Goal: Task Accomplishment & Management: Manage account settings

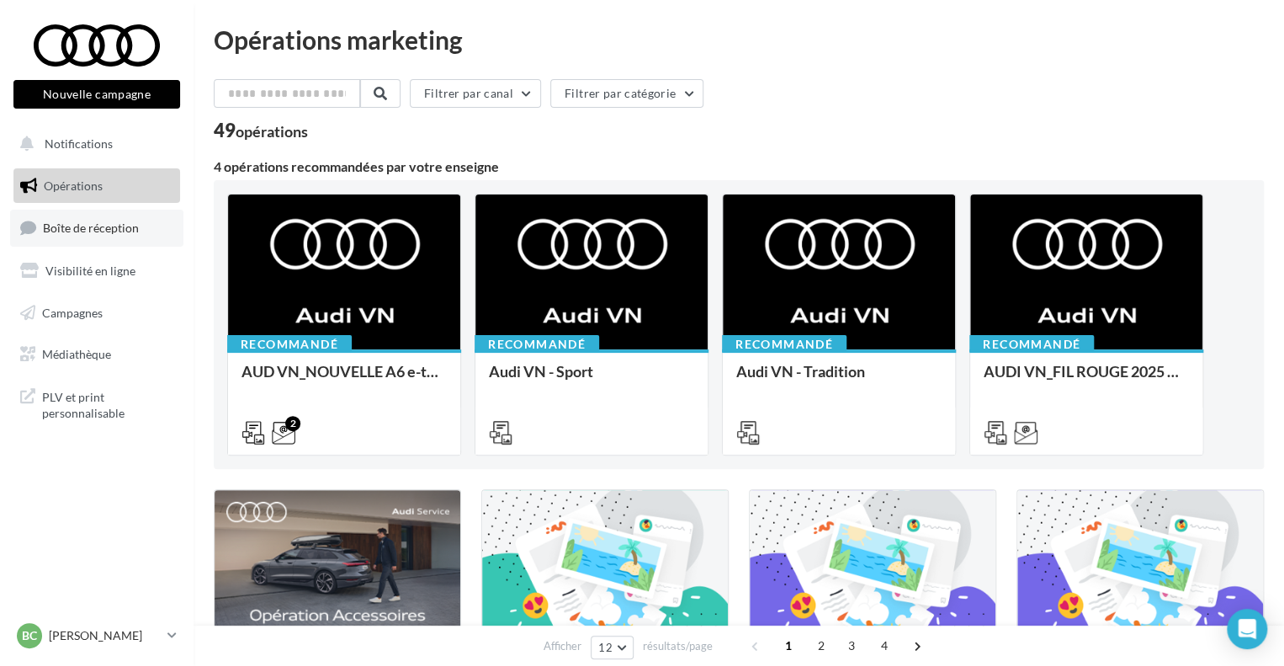
click at [108, 227] on span "Boîte de réception" at bounding box center [91, 227] width 96 height 14
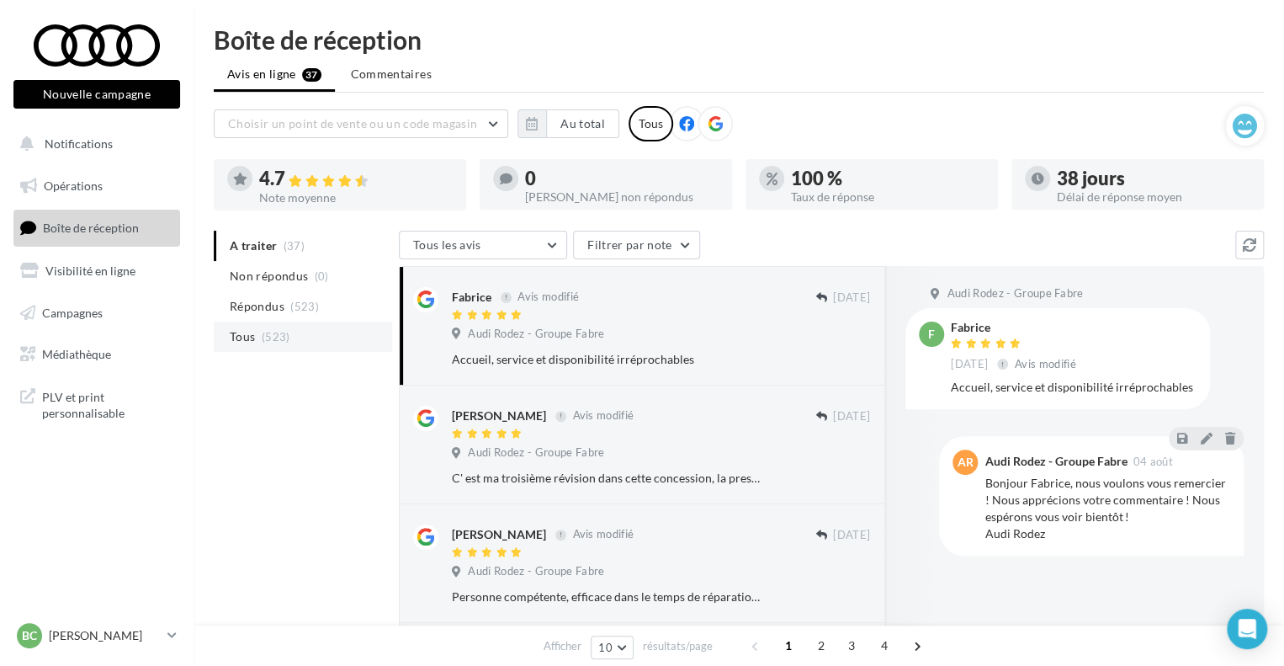
click at [266, 333] on span "(523)" at bounding box center [276, 336] width 29 height 13
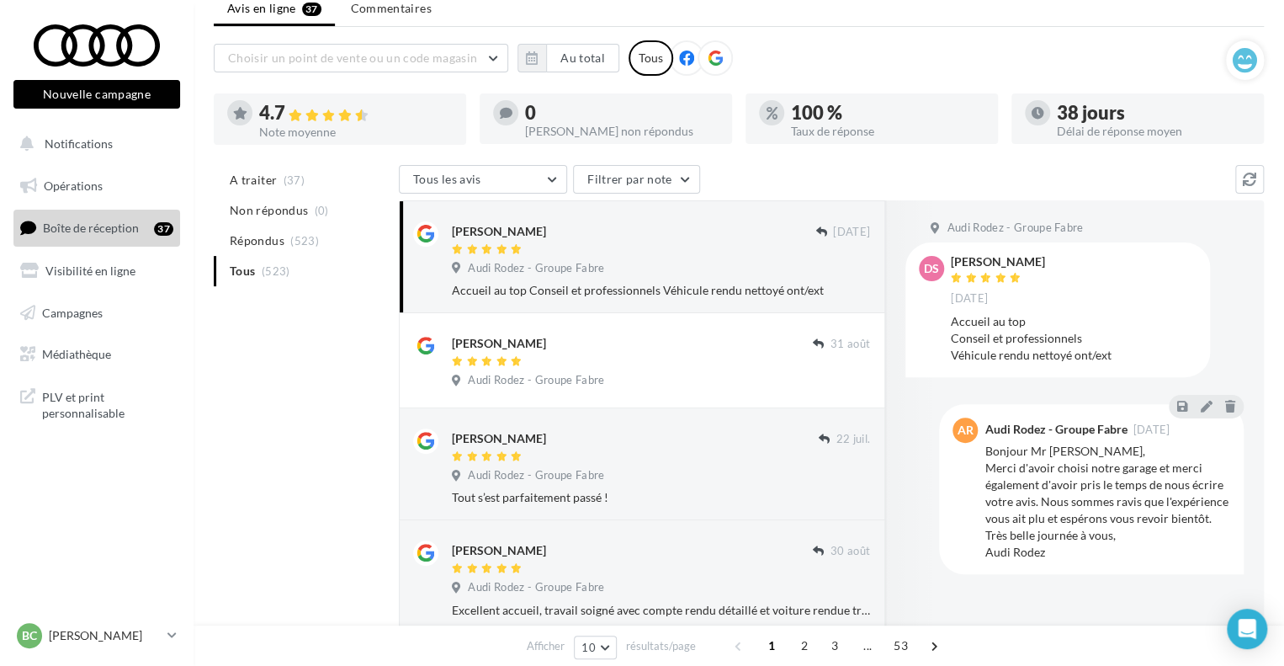
scroll to position [84, 0]
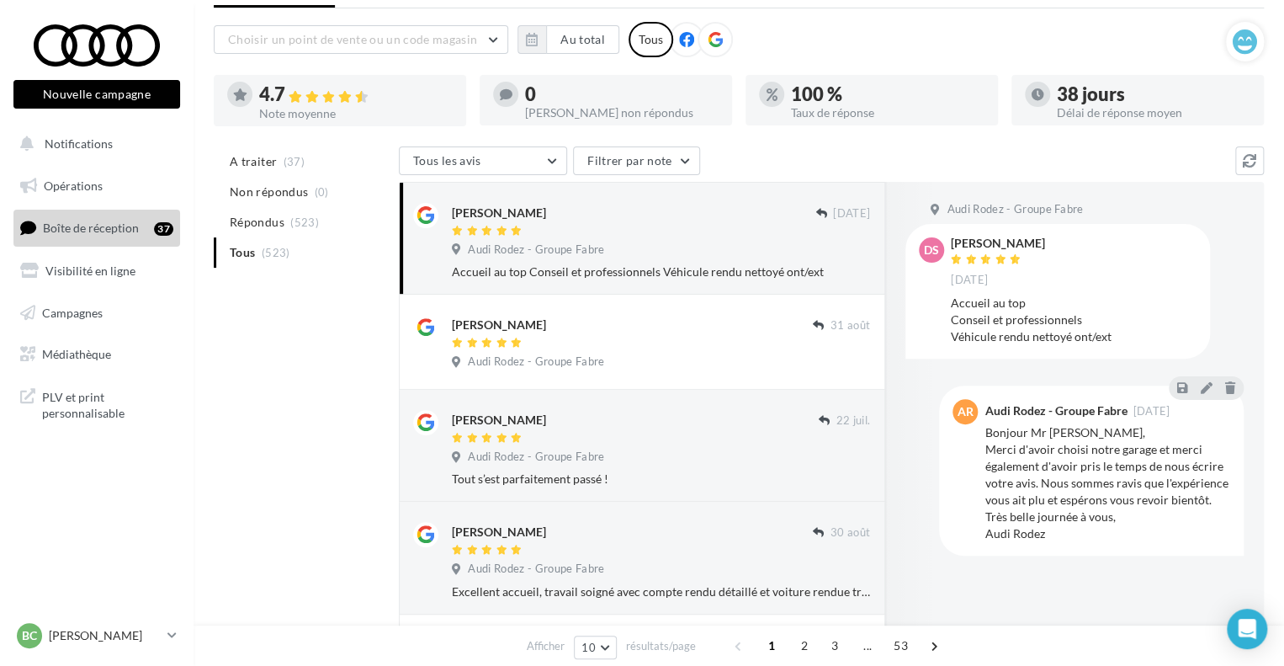
click at [274, 243] on ul "A traiter (37) Non répondus (0) Répondus (523) Tous (523)" at bounding box center [303, 206] width 178 height 121
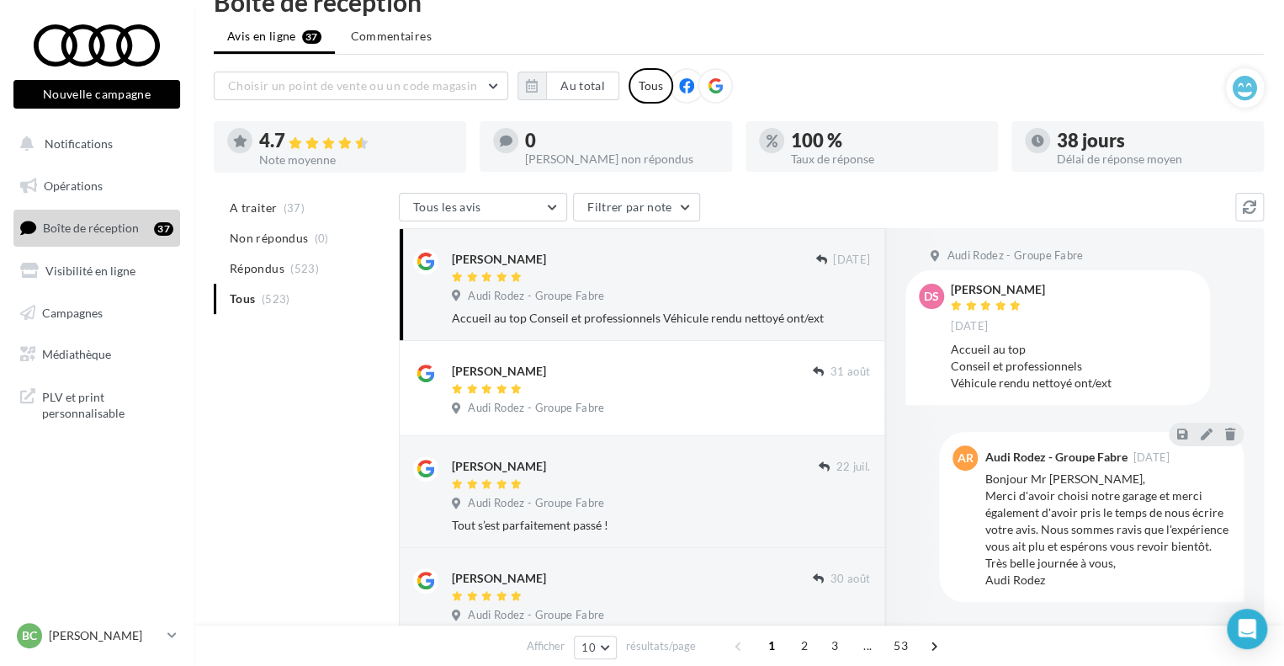
scroll to position [0, 0]
